Goal: Information Seeking & Learning: Learn about a topic

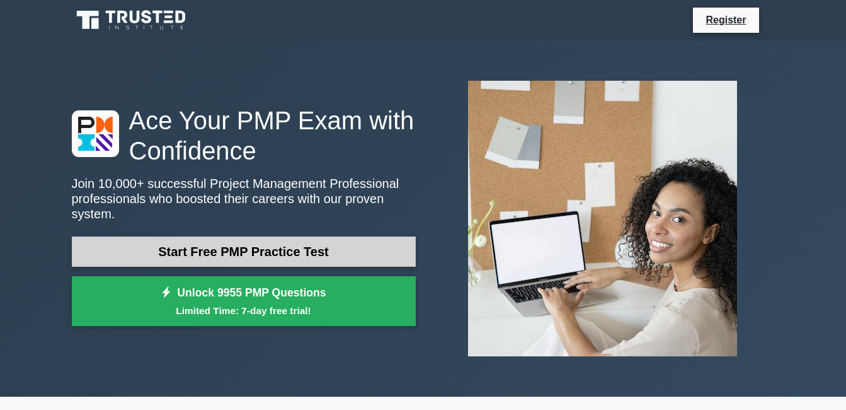
click at [276, 247] on link "Start Free PMP Practice Test" at bounding box center [244, 251] width 344 height 30
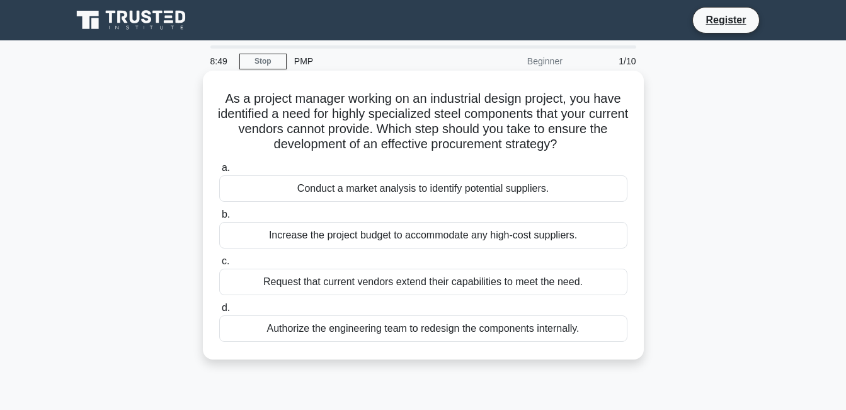
click at [253, 185] on div "Conduct a market analysis to identify potential suppliers." at bounding box center [423, 188] width 408 height 26
click at [219, 172] on input "a. Conduct a market analysis to identify potential suppliers." at bounding box center [219, 168] width 0 height 8
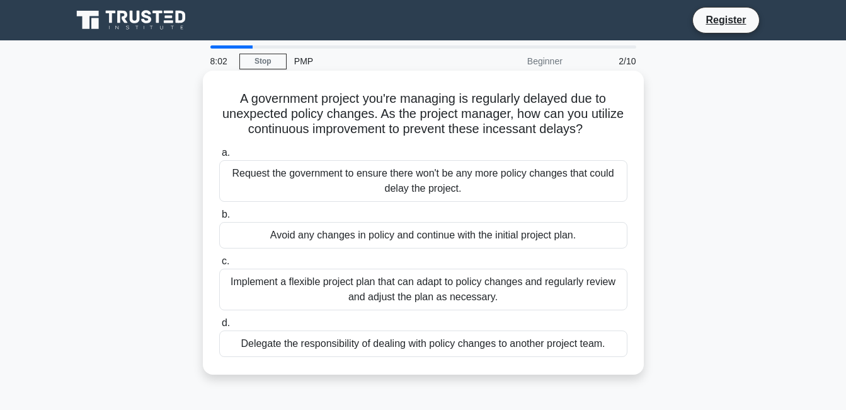
click at [432, 294] on div "Implement a flexible project plan that can adapt to policy changes and regularl…" at bounding box center [423, 289] width 408 height 42
click at [219, 265] on input "c. Implement a flexible project plan that can adapt to policy changes and regul…" at bounding box center [219, 261] width 0 height 8
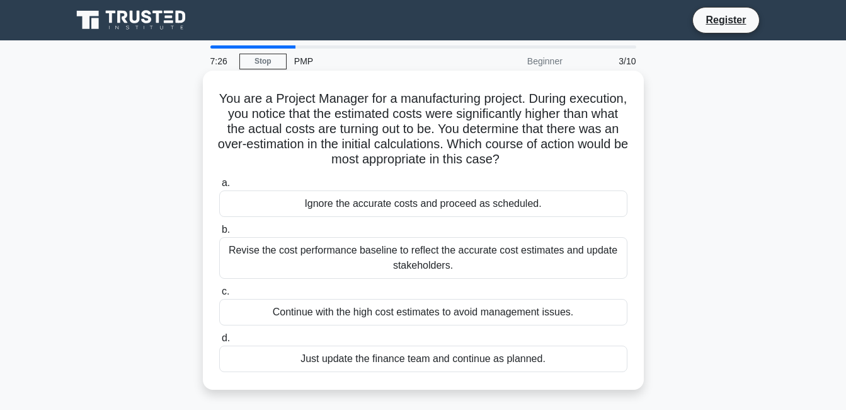
click at [368, 250] on div "Revise the cost performance baseline to reflect the accurate cost estimates and…" at bounding box center [423, 258] width 408 height 42
click at [219, 234] on input "b. Revise the cost performance baseline to reflect the accurate cost estimates …" at bounding box center [219, 230] width 0 height 8
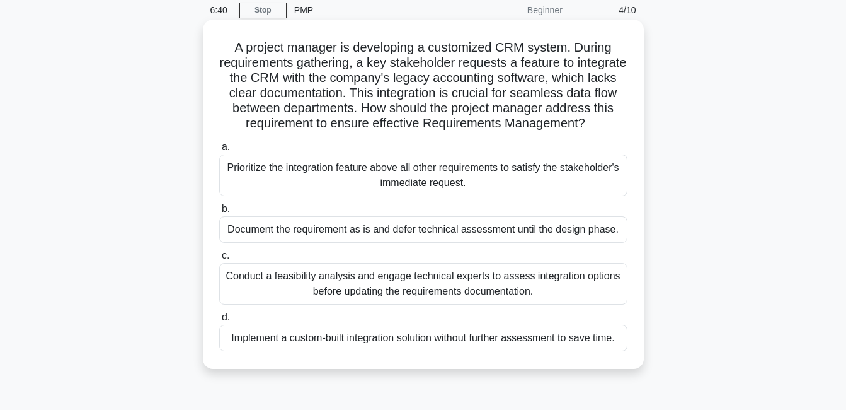
scroll to position [50, 0]
click at [496, 297] on div "Conduct a feasibility analysis and engage technical experts to assess integrati…" at bounding box center [423, 284] width 408 height 42
click at [219, 260] on input "c. Conduct a feasibility analysis and engage technical experts to assess integr…" at bounding box center [219, 256] width 0 height 8
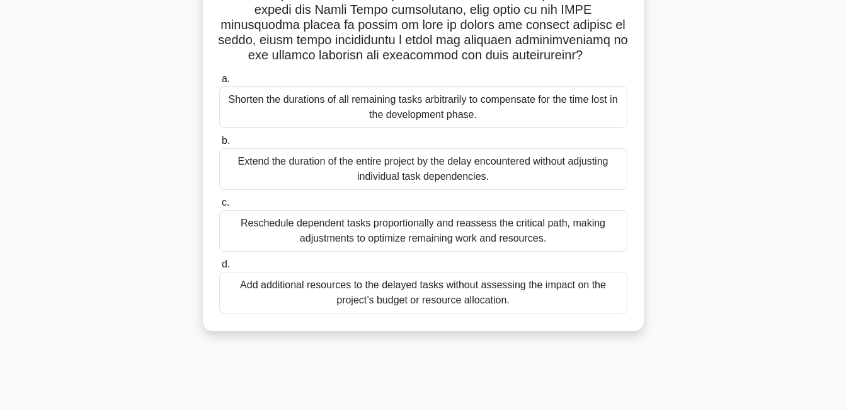
scroll to position [271, 0]
click at [429, 284] on div "Add additional resources to the delayed tasks without assessing the impact on t…" at bounding box center [423, 292] width 408 height 42
click at [219, 268] on input "d. Add additional resources to the delayed tasks without assessing the impact o…" at bounding box center [219, 264] width 0 height 8
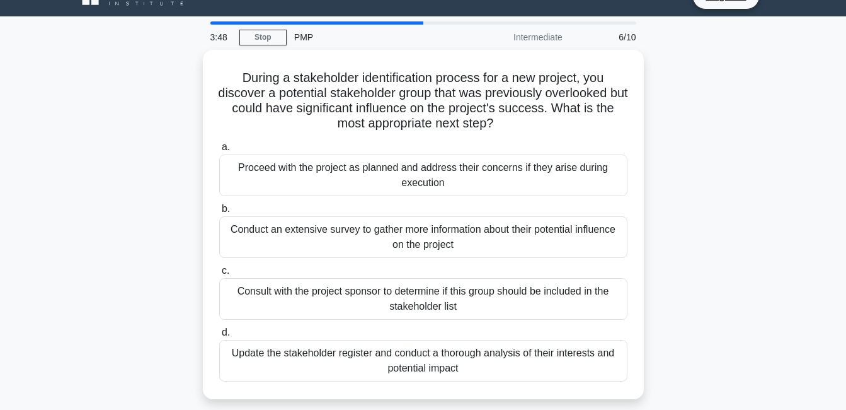
scroll to position [25, 0]
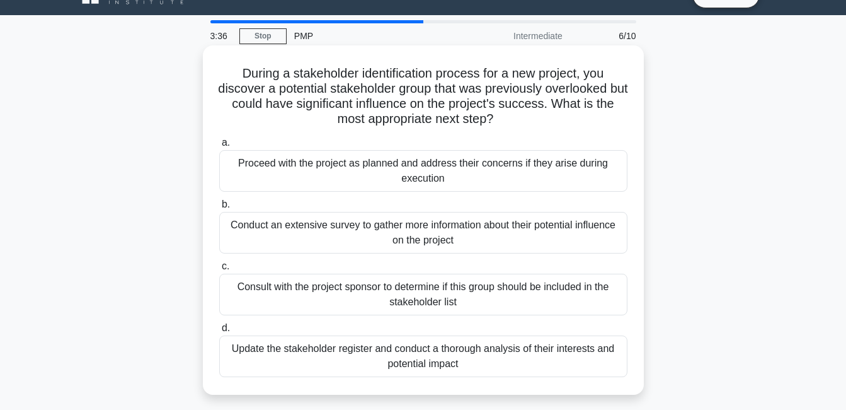
click at [433, 365] on div "Update the stakeholder register and conduct a thorough analysis of their intere…" at bounding box center [423, 356] width 408 height 42
click at [219, 332] on input "d. Update the stakeholder register and conduct a thorough analysis of their int…" at bounding box center [219, 328] width 0 height 8
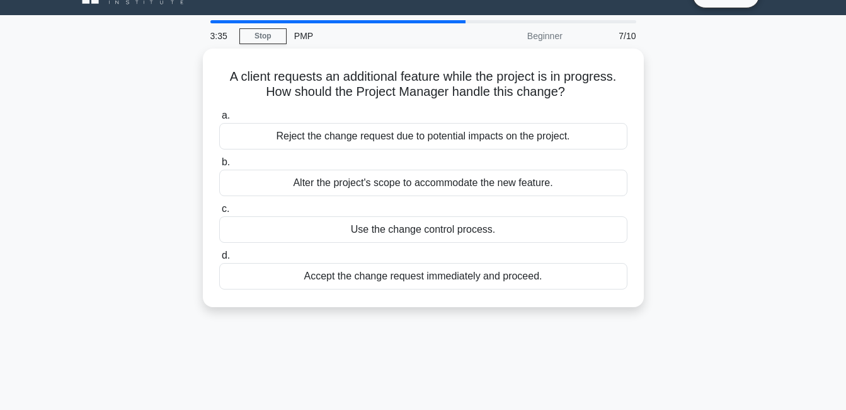
scroll to position [0, 0]
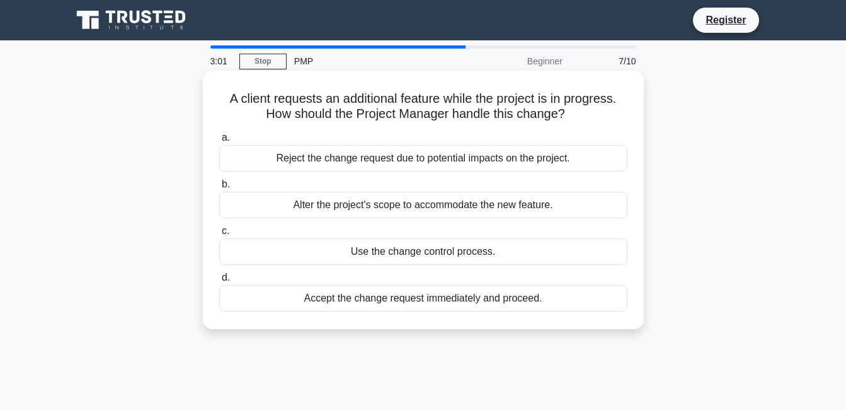
click at [405, 300] on div "Accept the change request immediately and proceed." at bounding box center [423, 298] width 408 height 26
click at [219, 282] on input "d. Accept the change request immediately and proceed." at bounding box center [219, 277] width 0 height 8
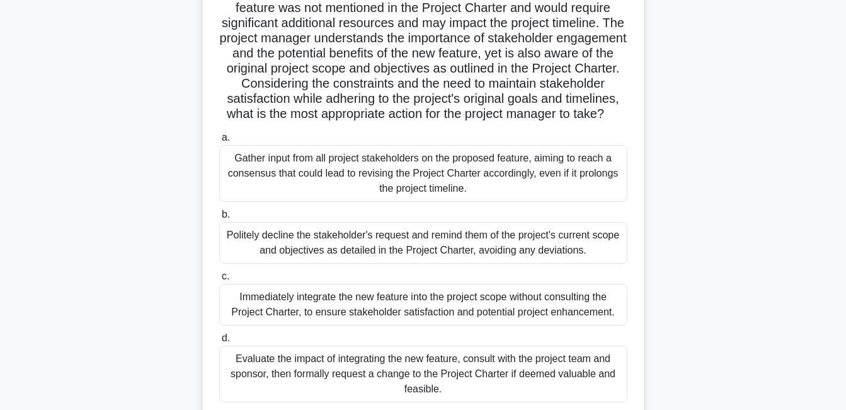
scroll to position [176, 0]
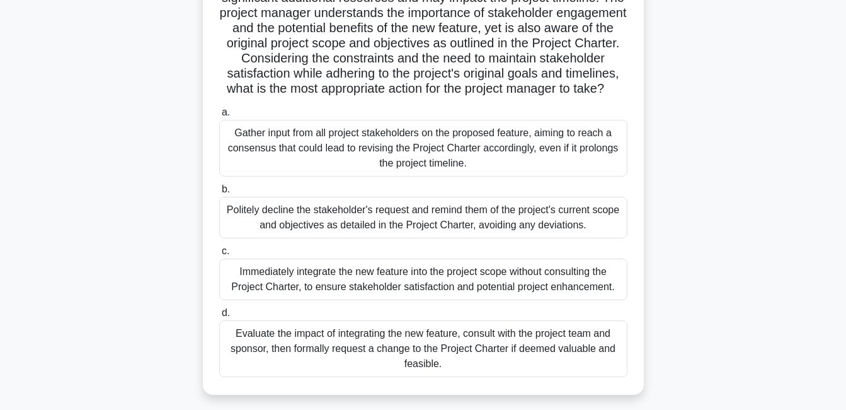
click at [492, 156] on div "Gather input from all project stakeholders on the proposed feature, aiming to r…" at bounding box center [423, 148] width 408 height 57
click at [219, 117] on input "a. Gather input from all project stakeholders on the proposed feature, aiming t…" at bounding box center [219, 112] width 0 height 8
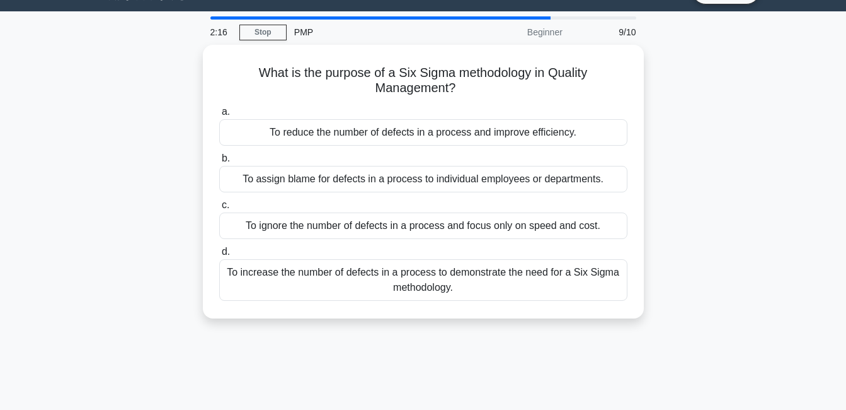
scroll to position [0, 0]
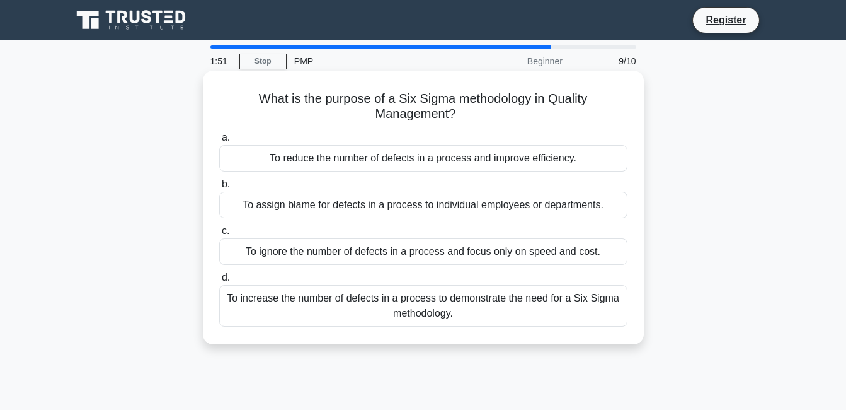
click at [452, 303] on div "To increase the number of defects in a process to demonstrate the need for a Si…" at bounding box center [423, 306] width 408 height 42
click at [219, 282] on input "d. To increase the number of defects in a process to demonstrate the need for a…" at bounding box center [219, 277] width 0 height 8
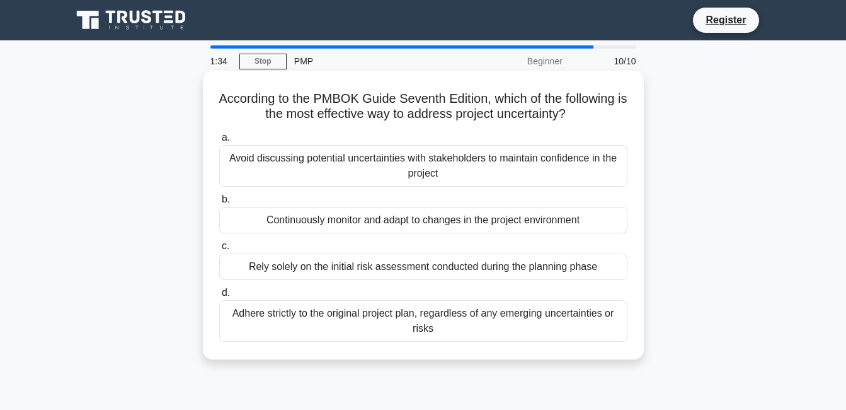
click at [389, 165] on div "Avoid discussing potential uncertainties with stakeholders to maintain confiden…" at bounding box center [423, 166] width 408 height 42
click at [219, 142] on input "a. Avoid discussing potential uncertainties with stakeholders to maintain confi…" at bounding box center [219, 138] width 0 height 8
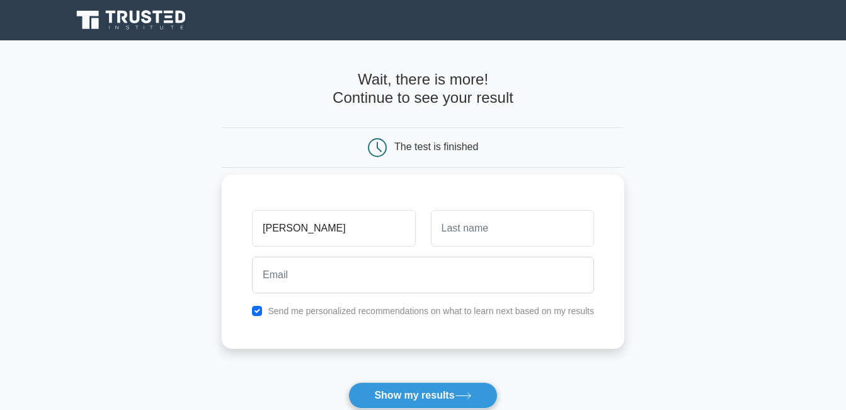
type input "[PERSON_NAME]"
click at [452, 224] on input "text" at bounding box center [512, 228] width 163 height 37
type input "pauline"
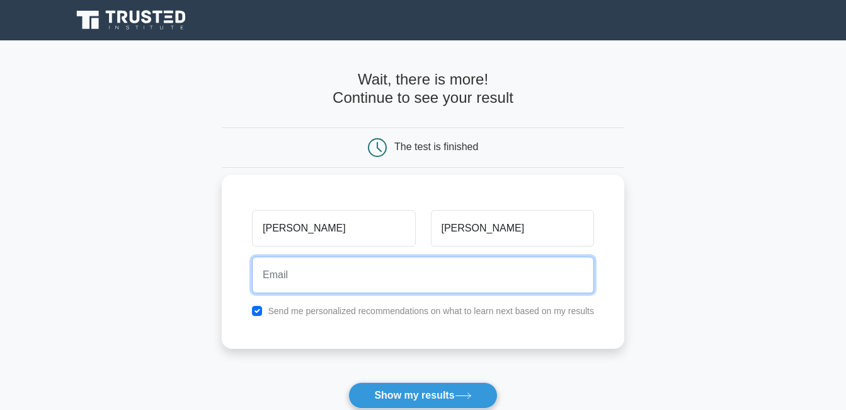
click at [344, 258] on input "email" at bounding box center [423, 274] width 342 height 37
type input "p"
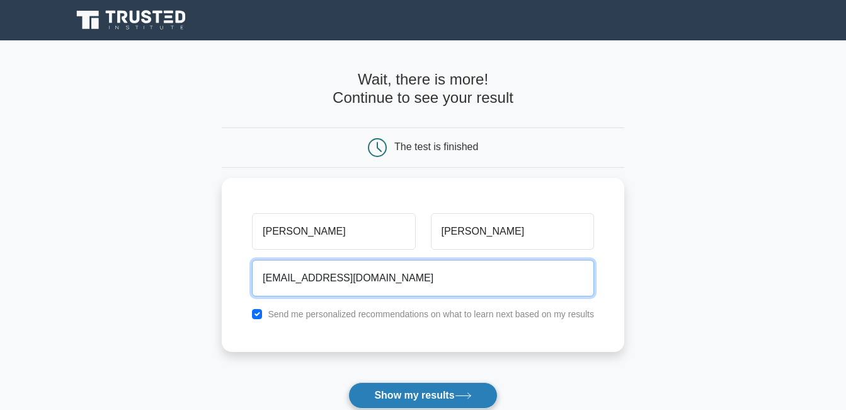
type input "199909petw@gmail.com"
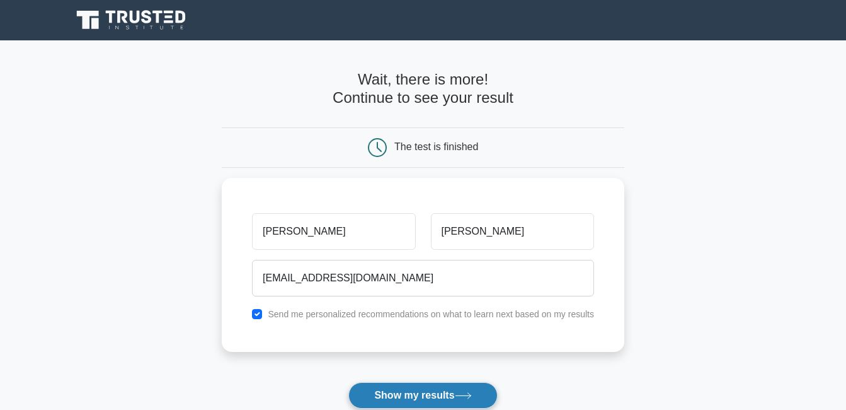
click at [410, 391] on button "Show my results" at bounding box center [422, 395] width 149 height 26
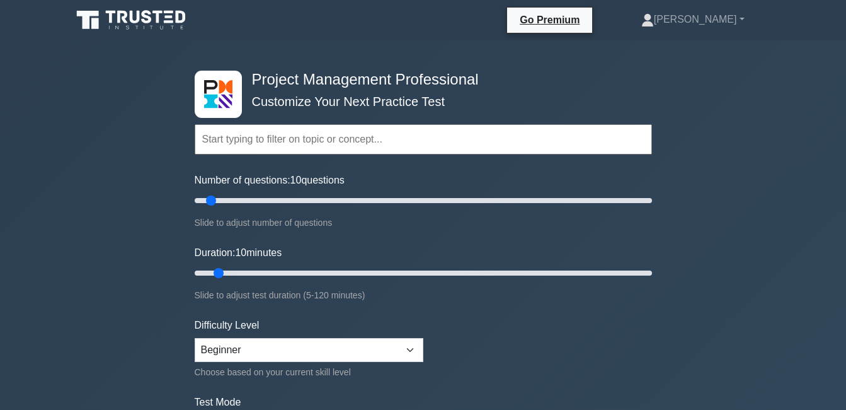
click at [255, 139] on input "text" at bounding box center [423, 139] width 457 height 30
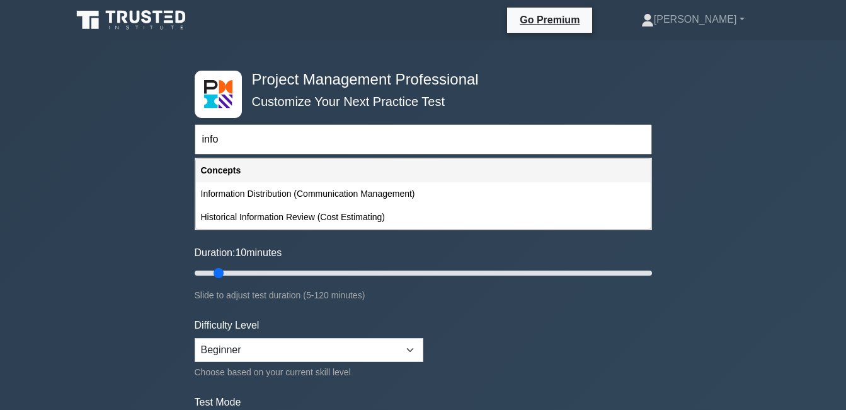
type input "info"
